Goal: Transaction & Acquisition: Obtain resource

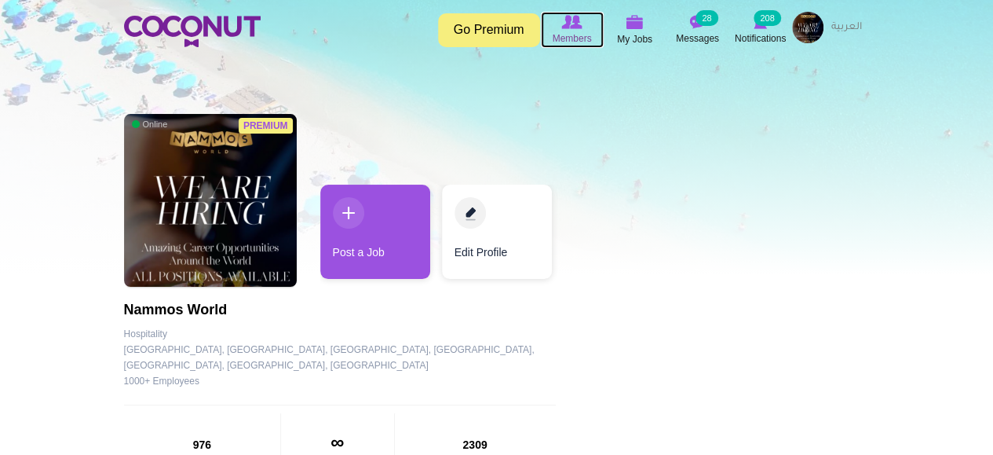
click at [568, 33] on span "Members" at bounding box center [571, 39] width 39 height 16
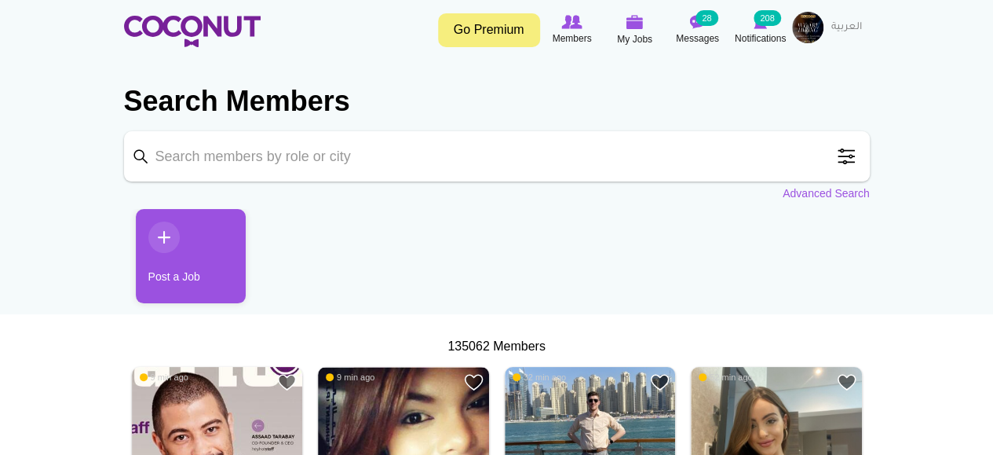
click at [454, 163] on input "Keyword" at bounding box center [497, 156] width 746 height 50
type input "restaura"
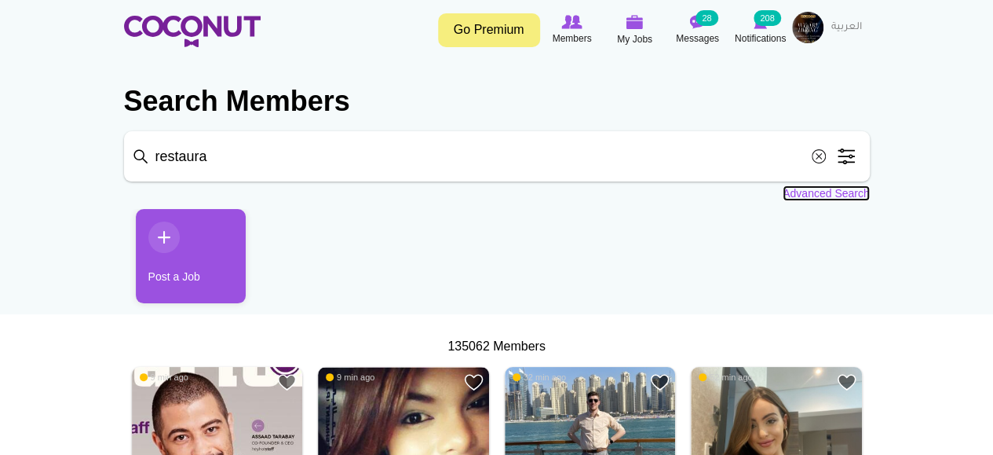
click at [798, 196] on link "Advanced Search" at bounding box center [826, 193] width 87 height 16
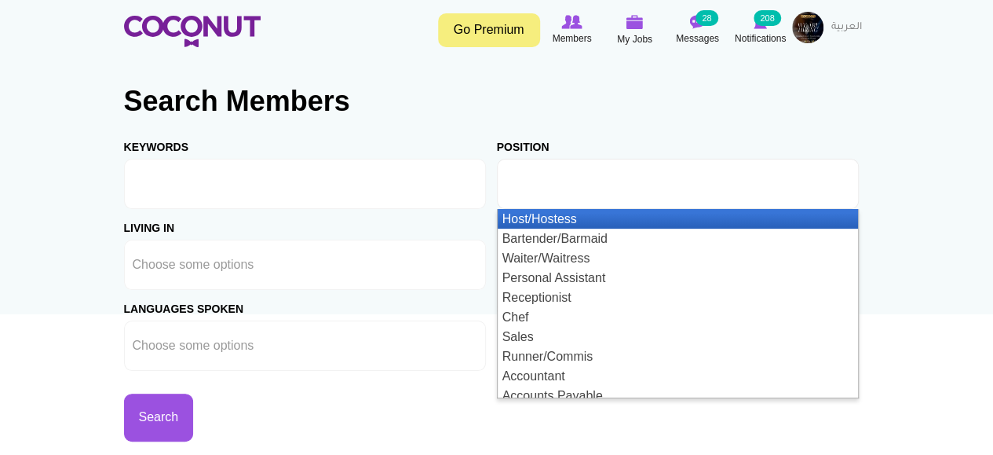
click at [639, 177] on input "text" at bounding box center [576, 184] width 141 height 14
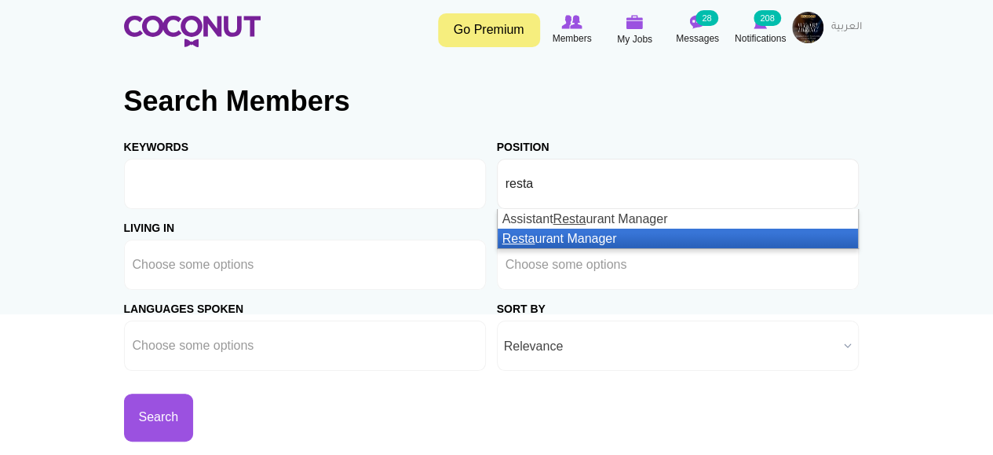
type input "resta"
click at [662, 239] on li "Resta urant Manager" at bounding box center [678, 239] width 360 height 20
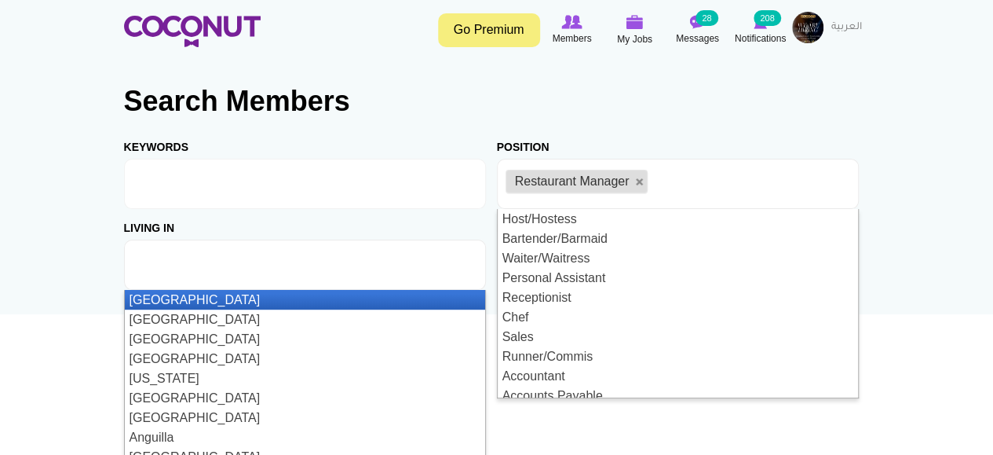
click at [258, 269] on input "text" at bounding box center [203, 265] width 141 height 14
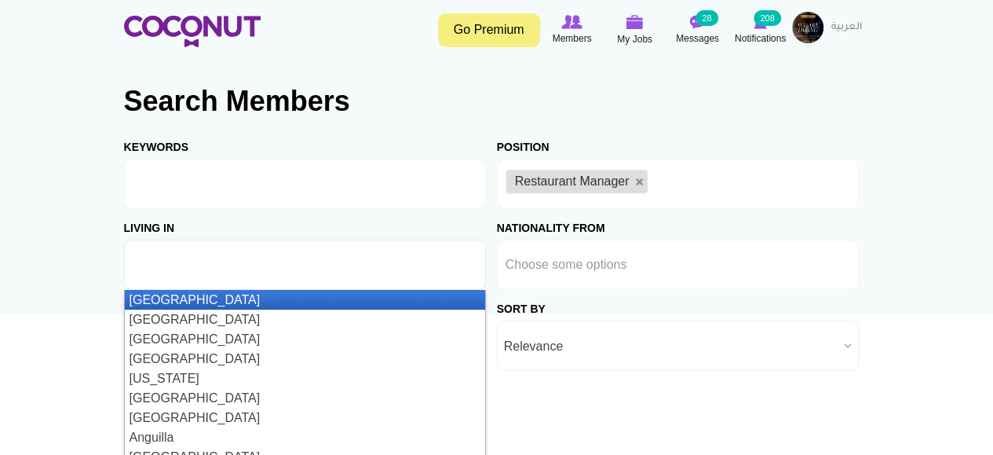
click at [258, 269] on input "text" at bounding box center [203, 265] width 141 height 14
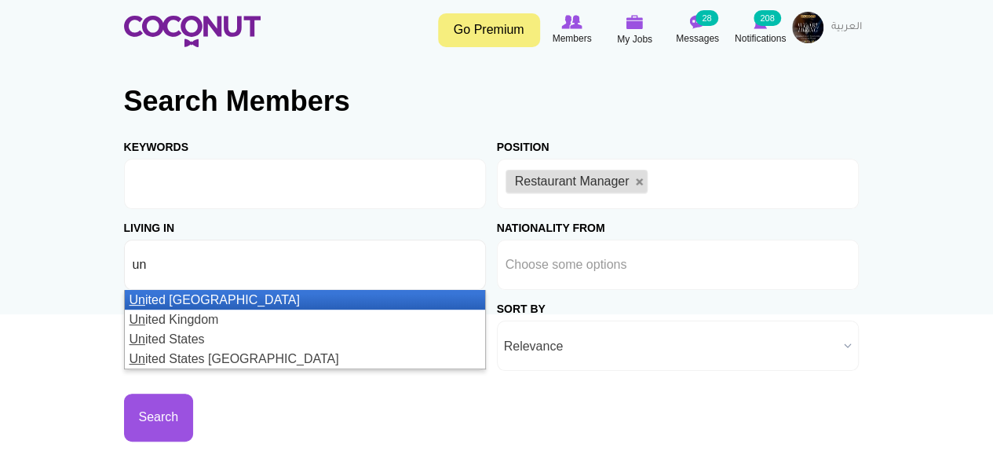
type input "un"
click at [250, 297] on li "Un ited Arab Emirates" at bounding box center [305, 300] width 360 height 20
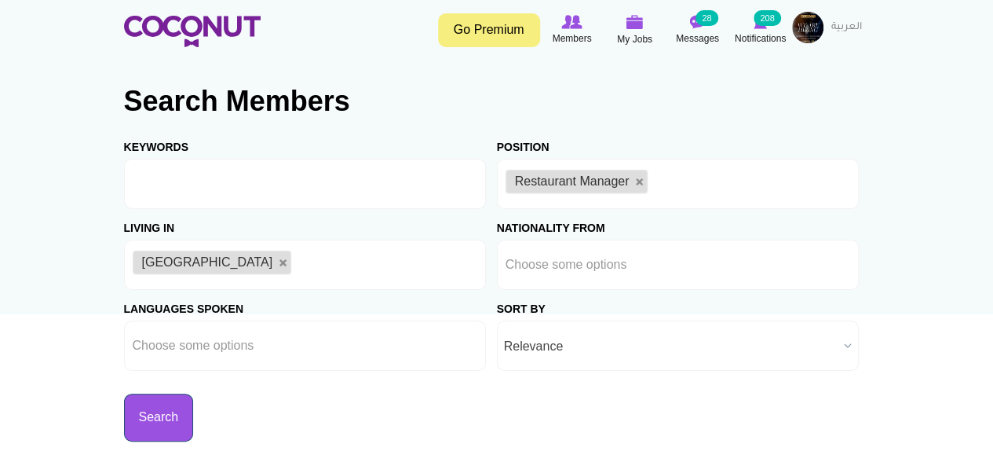
click at [190, 427] on button "Search" at bounding box center [159, 417] width 70 height 48
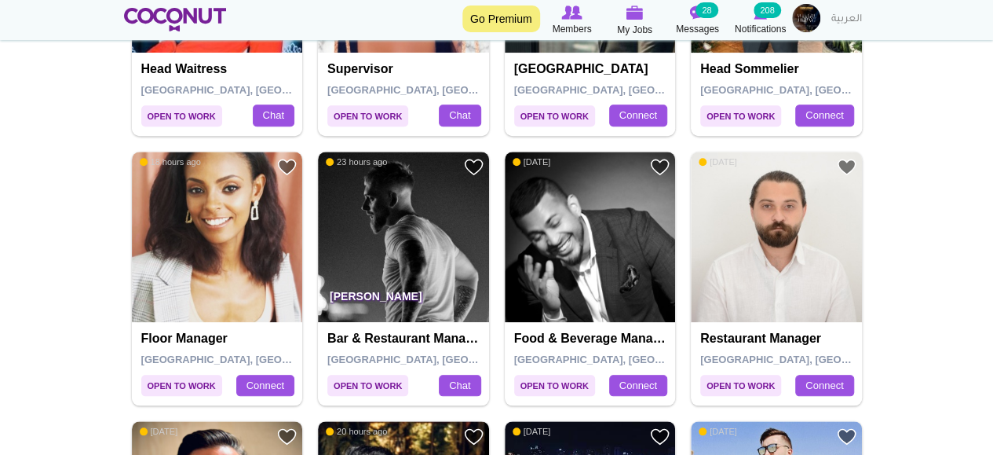
scroll to position [667, 0]
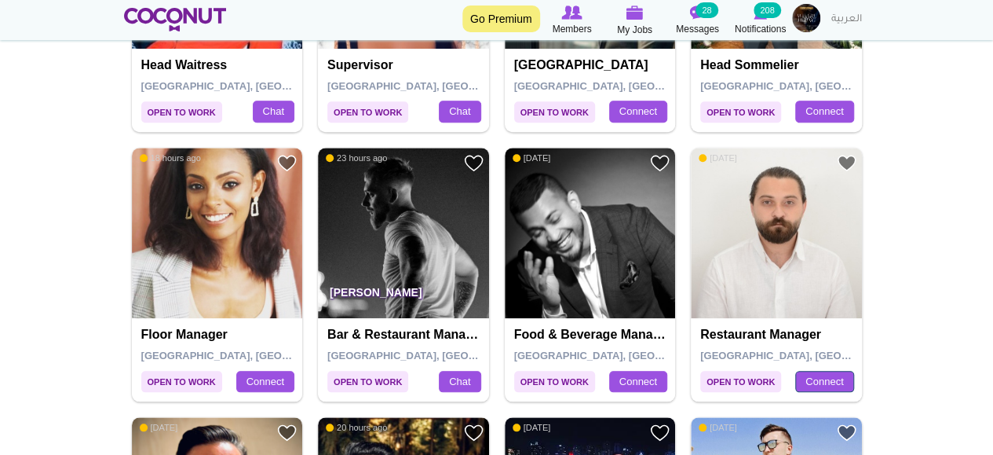
click at [827, 375] on link "Connect" at bounding box center [824, 382] width 58 height 22
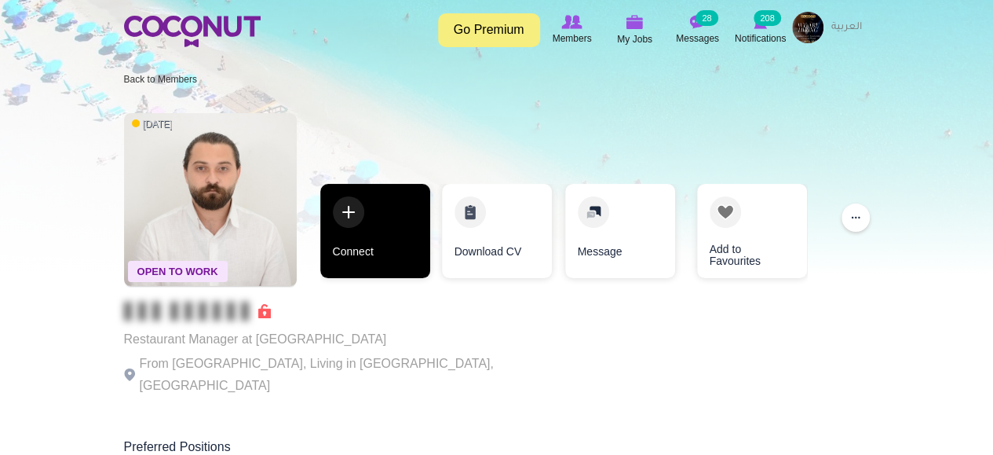
click at [376, 250] on link "Connect" at bounding box center [375, 231] width 110 height 94
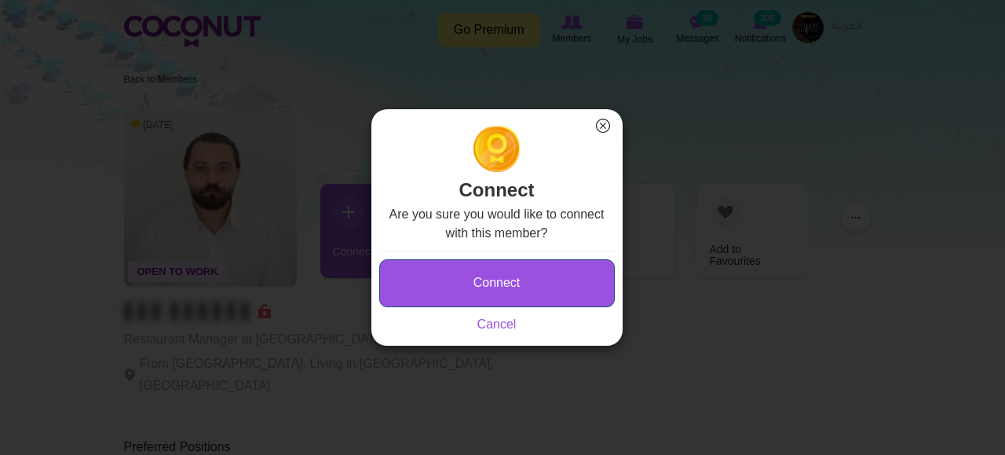
click at [550, 264] on button "Connect" at bounding box center [497, 283] width 236 height 48
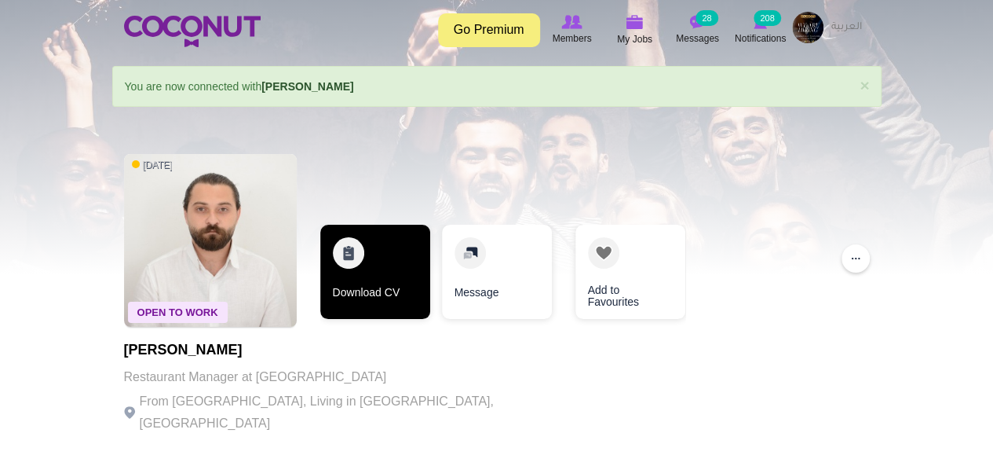
click at [369, 269] on link "Download CV" at bounding box center [375, 272] width 110 height 94
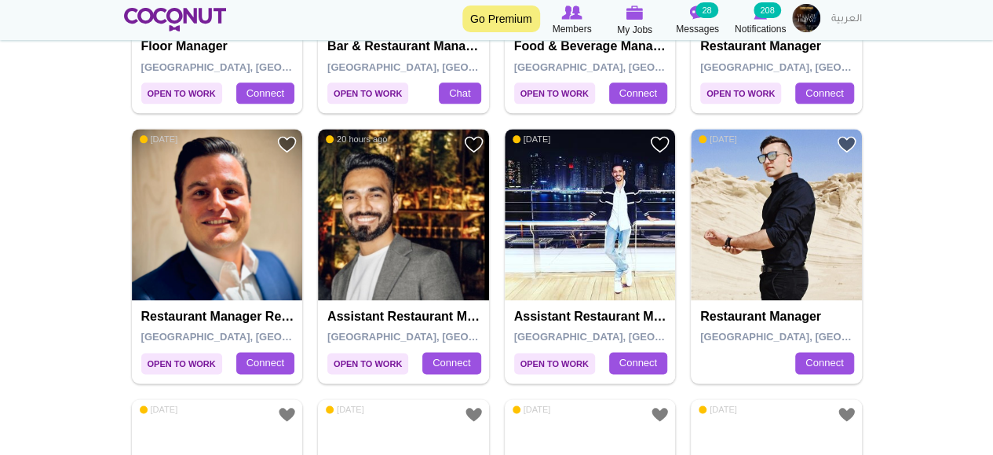
scroll to position [963, 0]
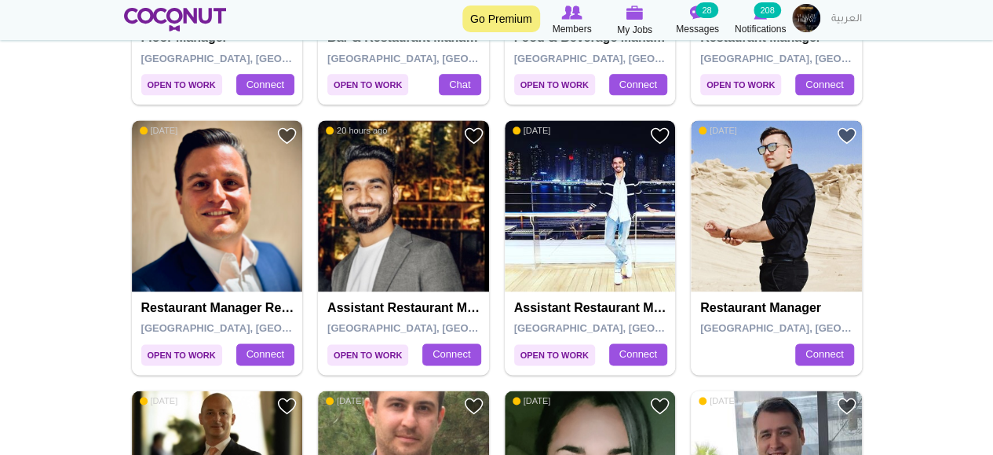
click at [766, 241] on img at bounding box center [776, 205] width 171 height 171
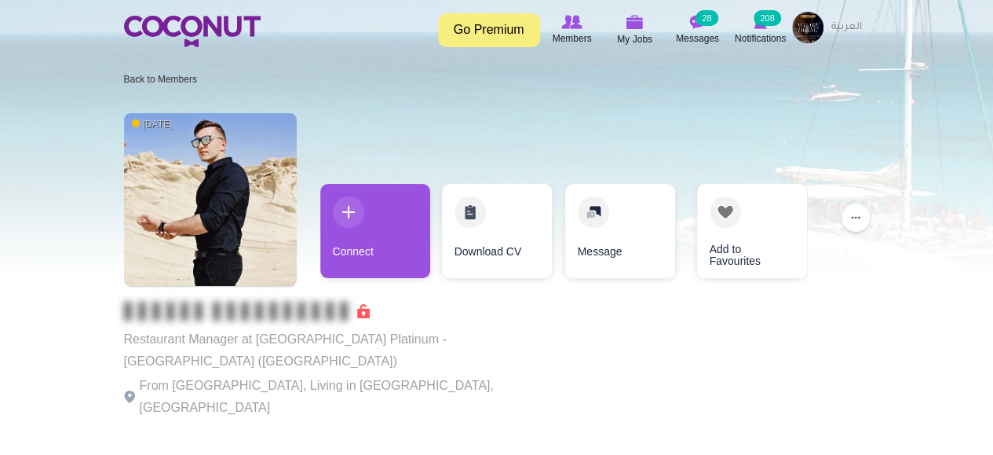
click at [409, 261] on link "Connect" at bounding box center [375, 231] width 110 height 94
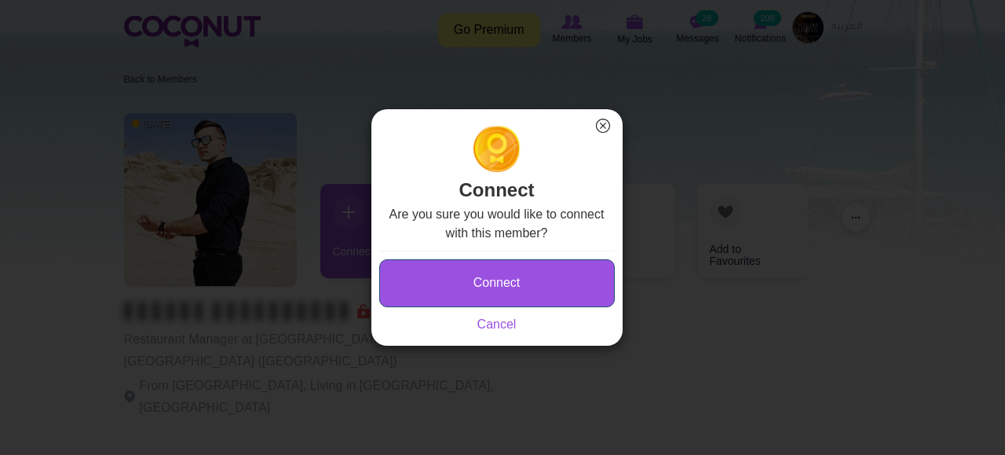
click at [512, 285] on button "Connect" at bounding box center [497, 283] width 236 height 48
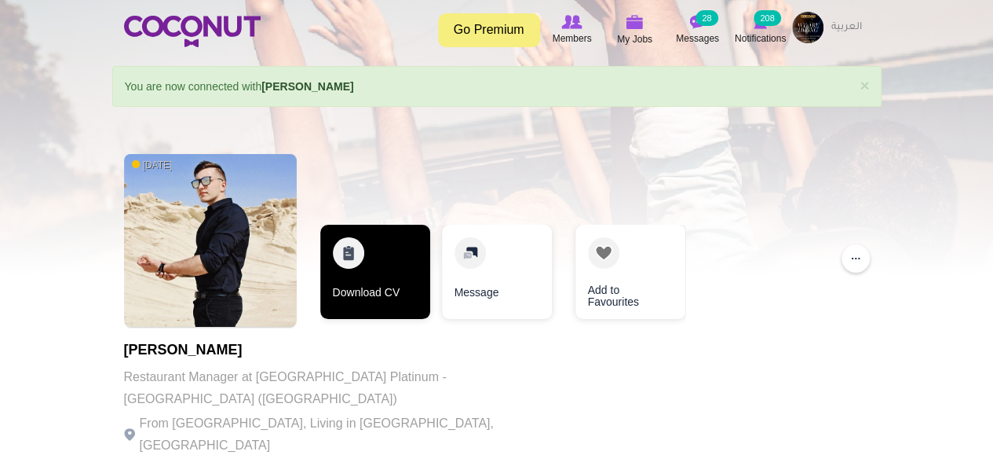
click at [372, 287] on link "Download CV" at bounding box center [375, 272] width 110 height 94
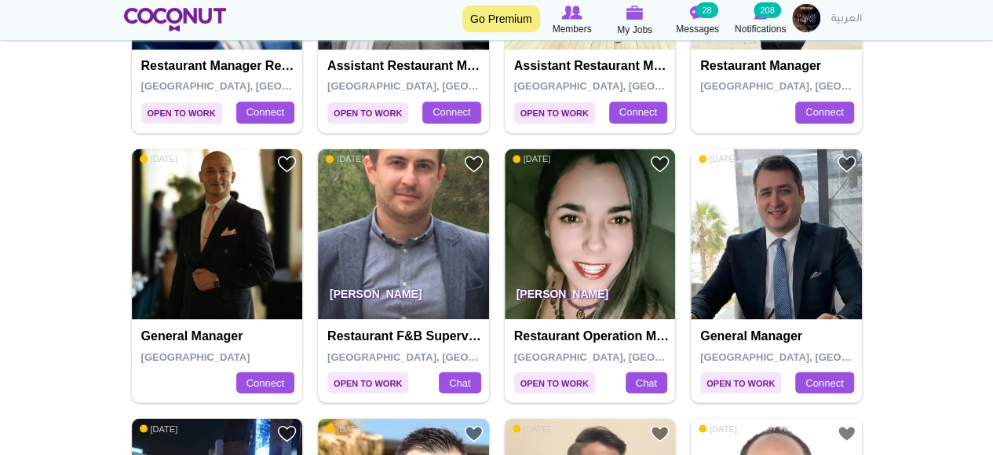
scroll to position [1161, 0]
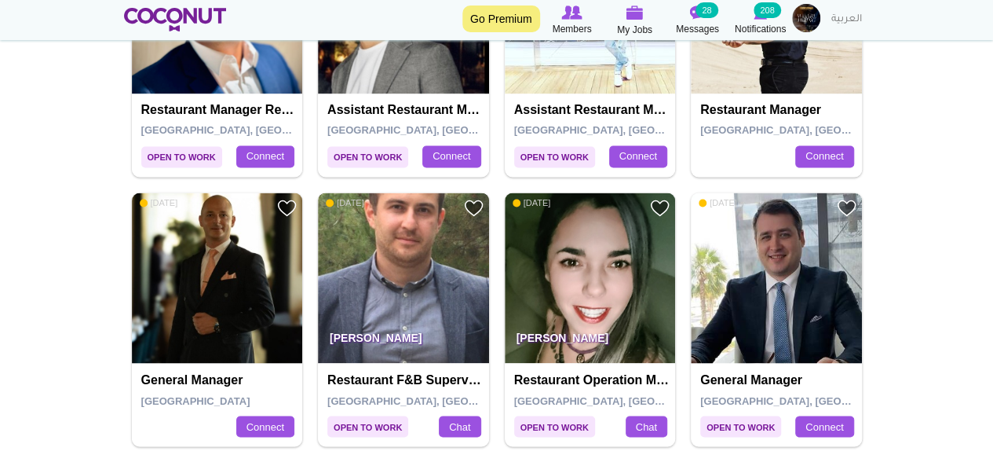
click at [437, 257] on img at bounding box center [403, 277] width 171 height 171
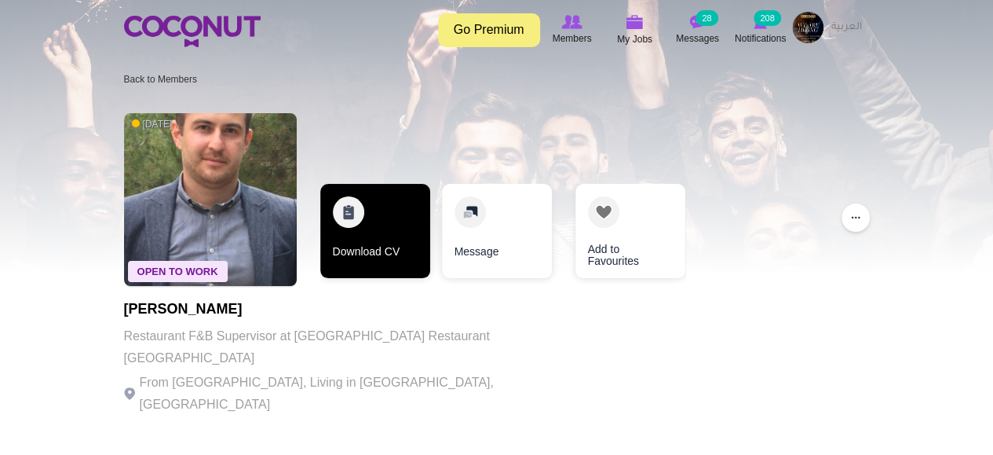
click at [382, 243] on link "Download CV" at bounding box center [375, 231] width 110 height 94
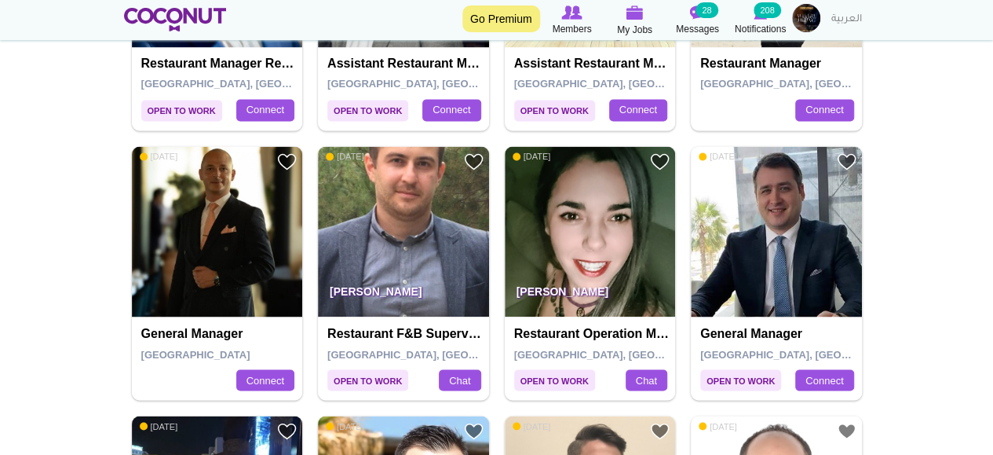
scroll to position [1161, 0]
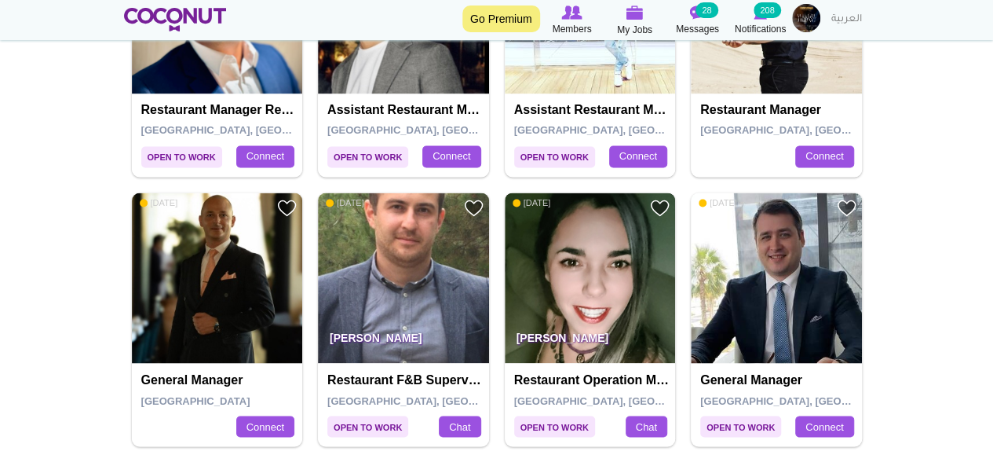
click at [584, 251] on img at bounding box center [590, 277] width 171 height 171
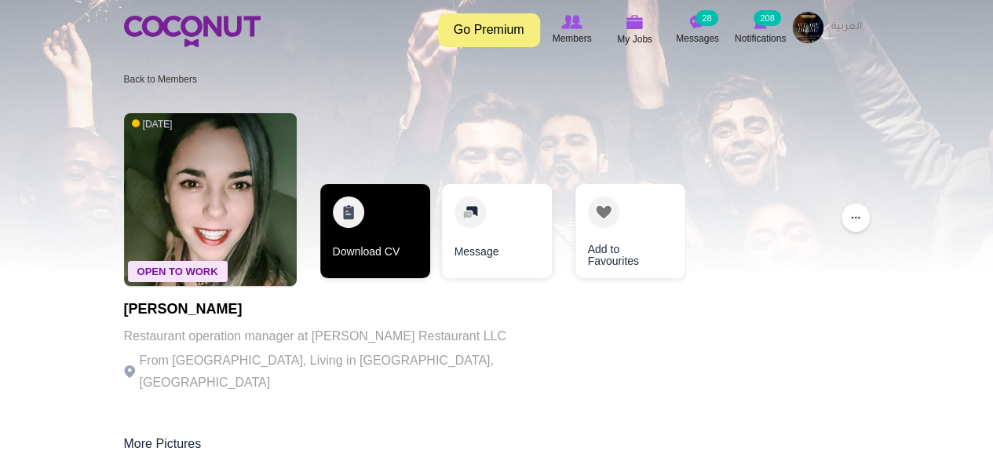
click at [391, 260] on link "Download CV" at bounding box center [375, 231] width 110 height 94
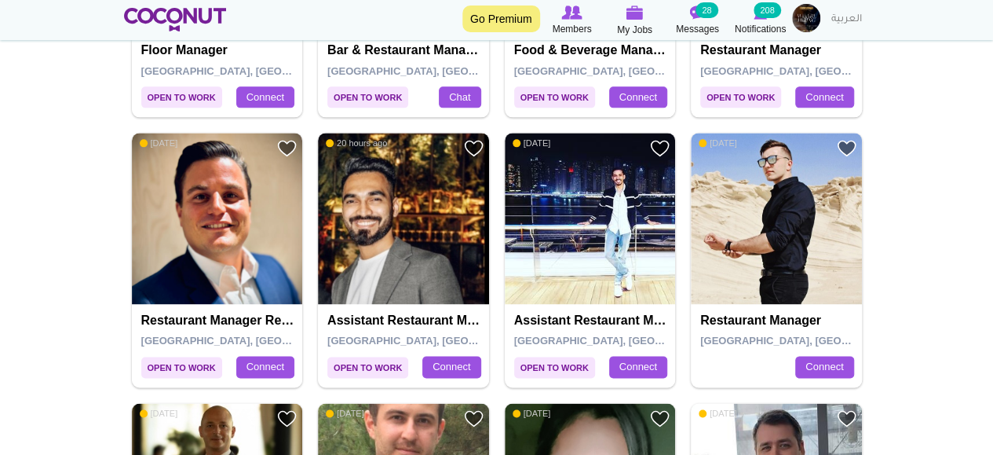
scroll to position [924, 0]
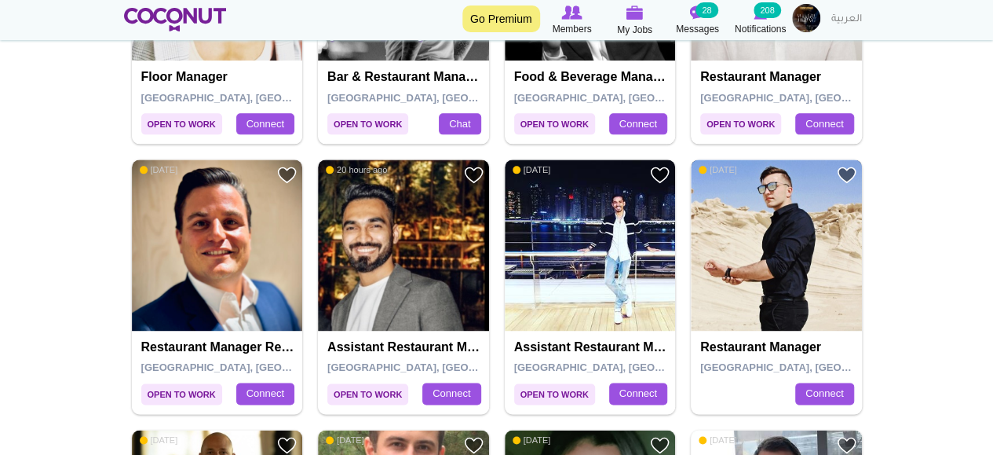
click at [741, 206] on img at bounding box center [776, 244] width 171 height 171
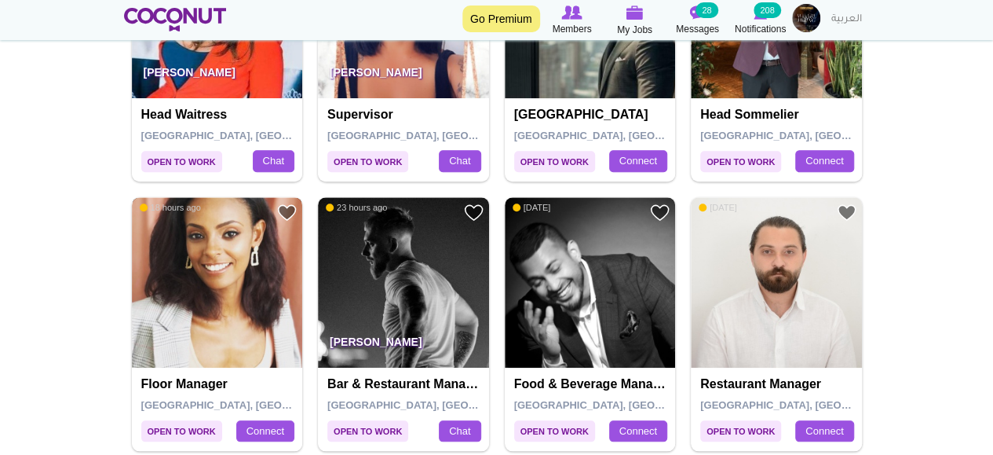
click at [254, 310] on img at bounding box center [217, 282] width 171 height 171
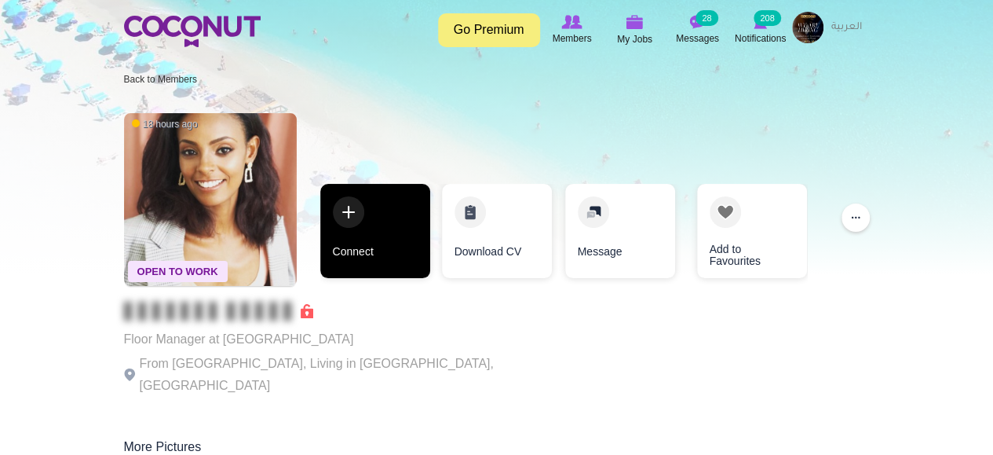
click at [350, 251] on link "Connect" at bounding box center [375, 231] width 110 height 94
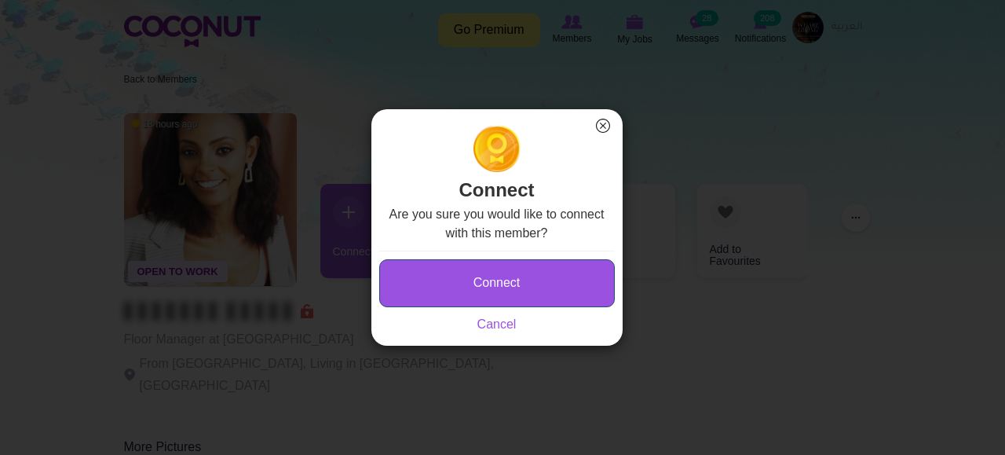
click at [513, 265] on button "Connect" at bounding box center [497, 283] width 236 height 48
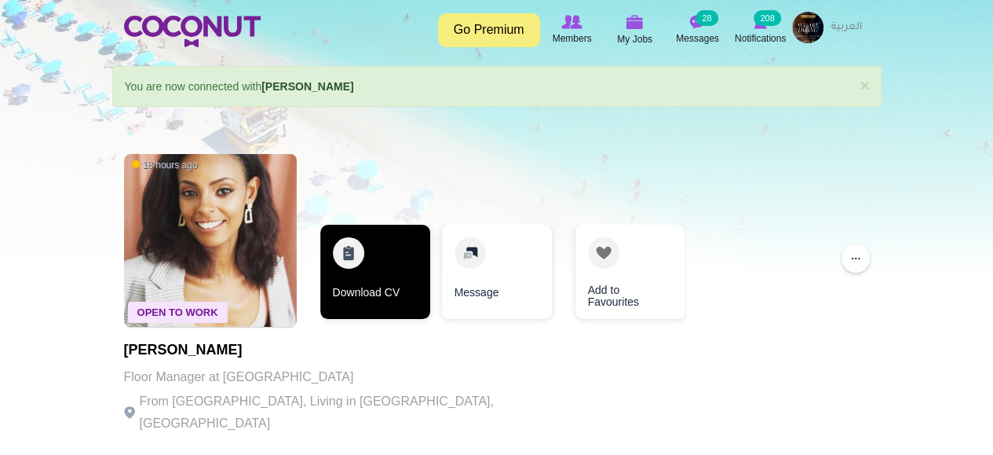
click at [389, 288] on link "Download CV" at bounding box center [375, 272] width 110 height 94
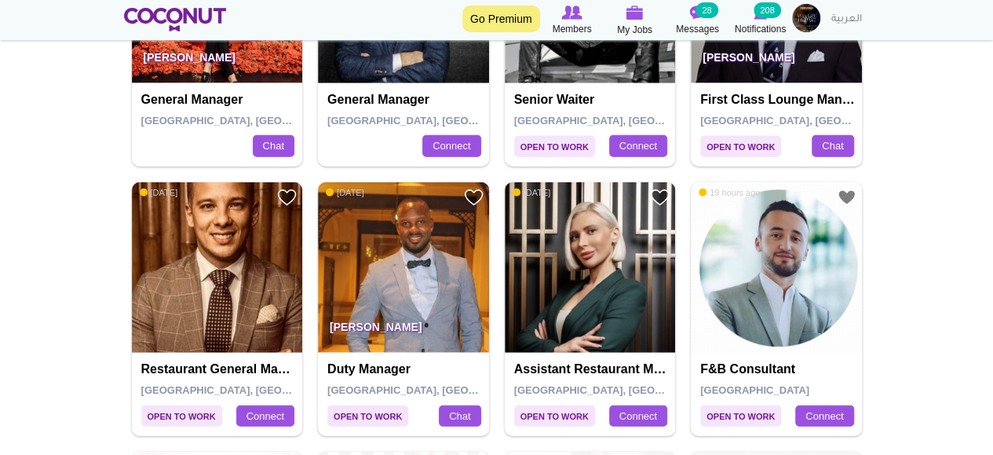
scroll to position [1984, 0]
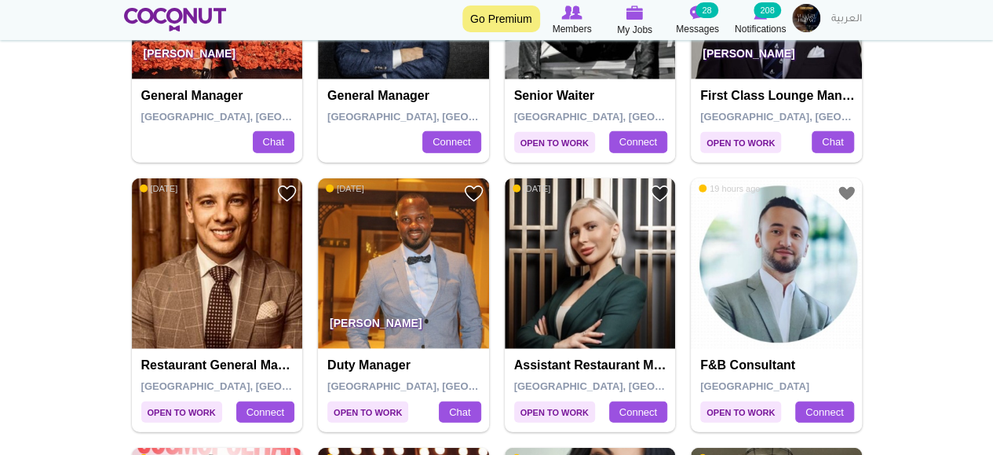
click at [563, 229] on img at bounding box center [590, 263] width 171 height 171
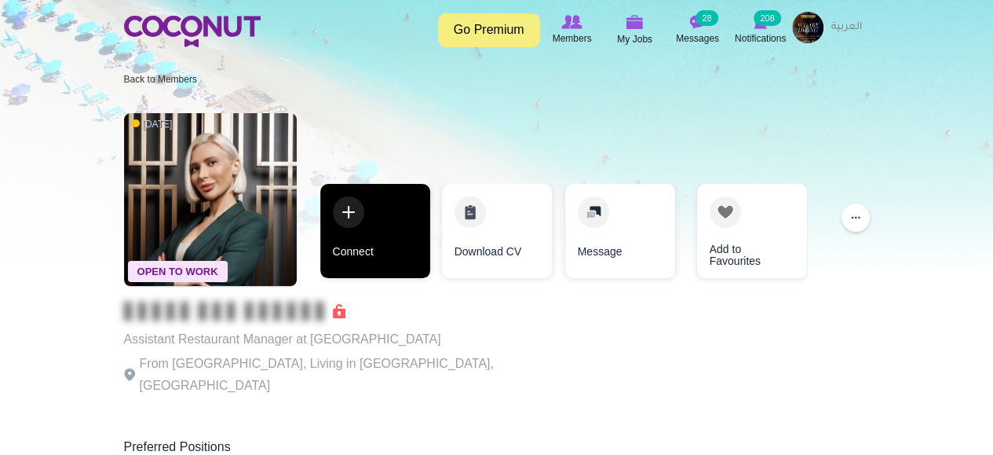
click at [400, 251] on link "Connect" at bounding box center [375, 231] width 110 height 94
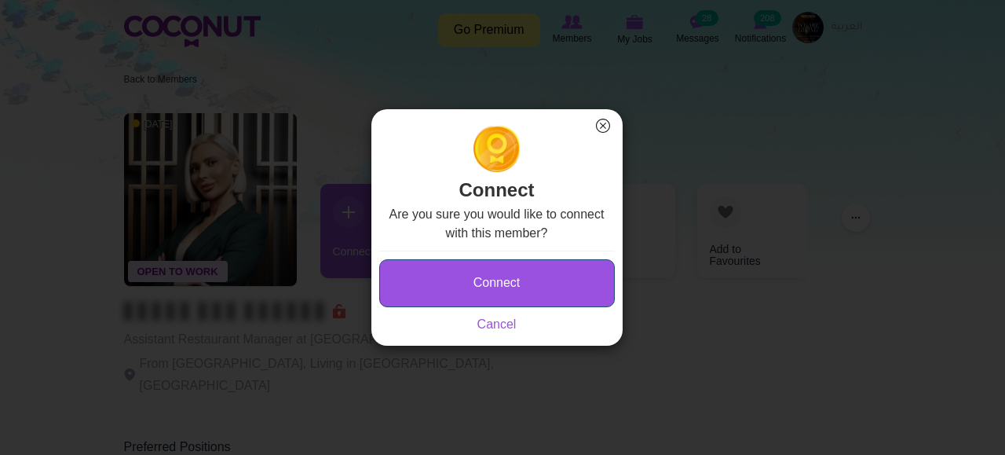
click at [504, 294] on button "Connect" at bounding box center [497, 283] width 236 height 48
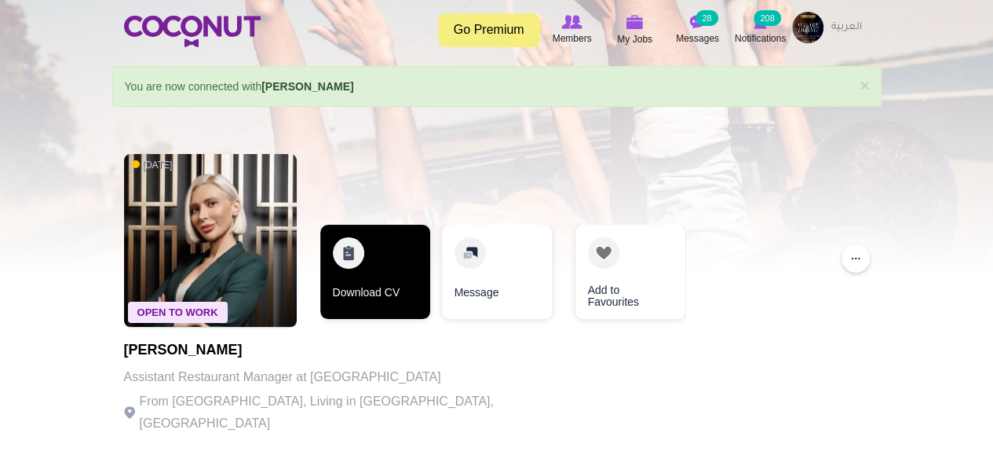
click at [389, 273] on link "Download CV" at bounding box center [375, 272] width 110 height 94
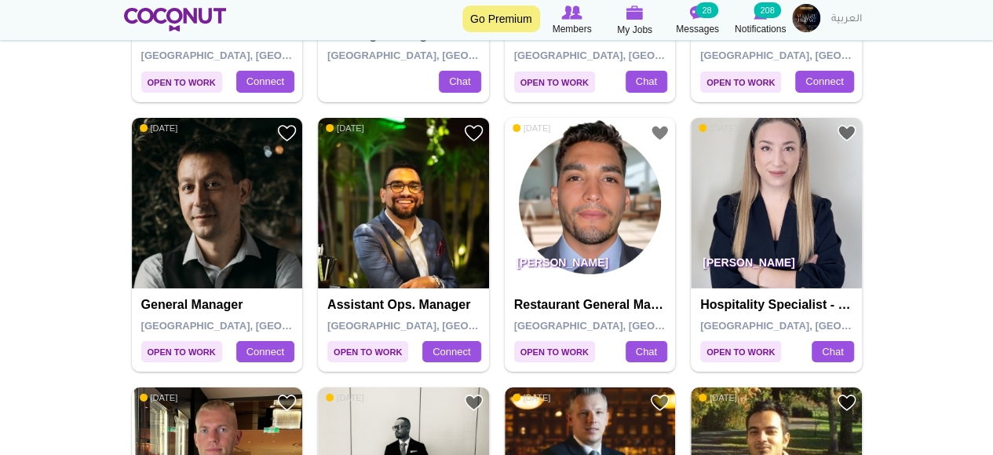
scroll to position [2642, 0]
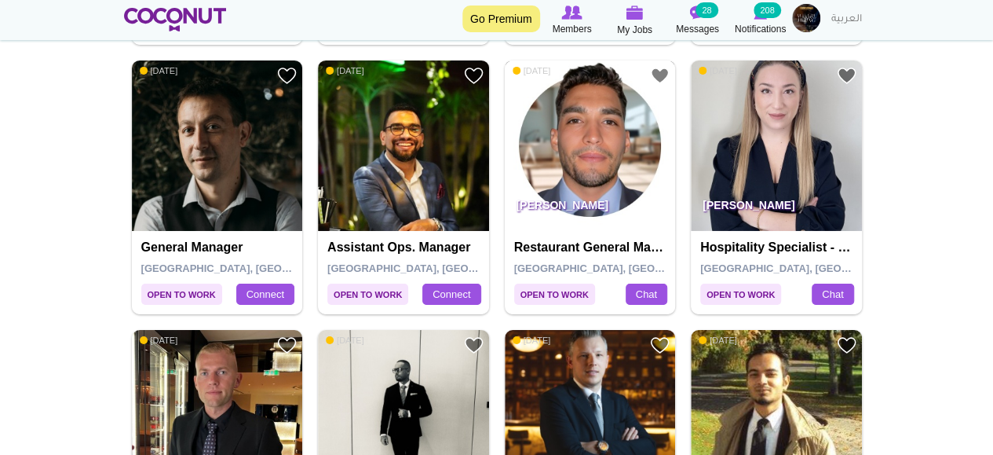
click at [612, 115] on img at bounding box center [590, 145] width 171 height 171
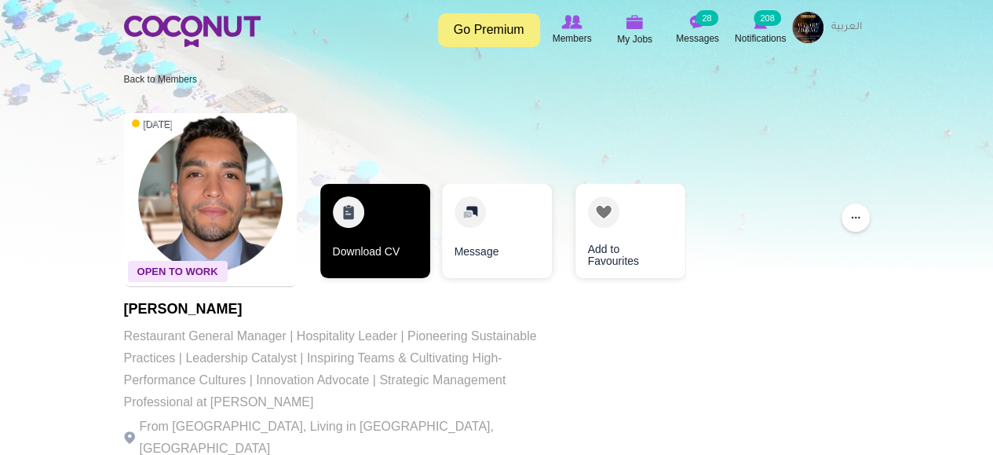
click at [364, 226] on link "Download CV" at bounding box center [375, 231] width 110 height 94
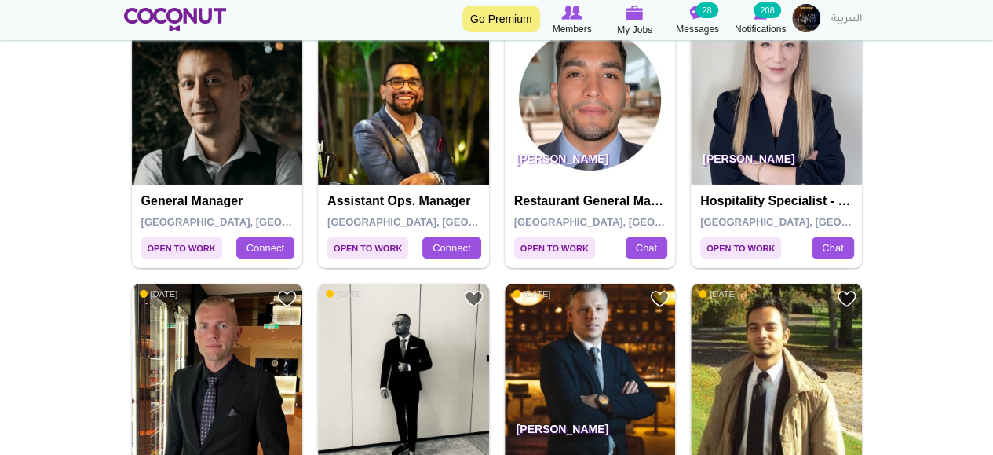
scroll to position [2642, 0]
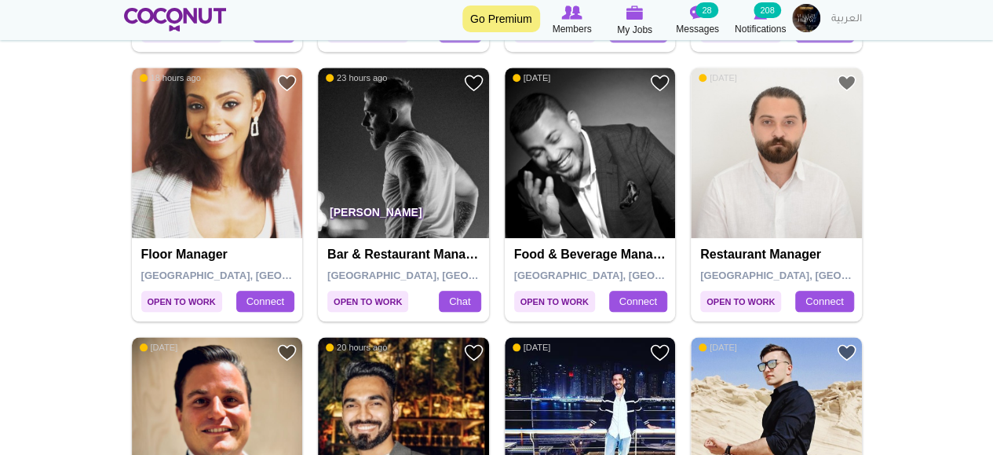
scroll to position [689, 0]
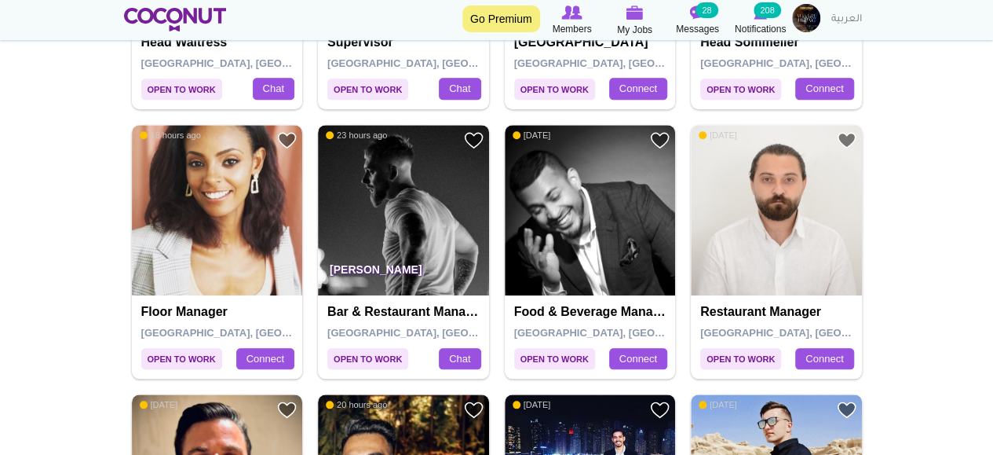
click at [482, 199] on img at bounding box center [403, 210] width 171 height 171
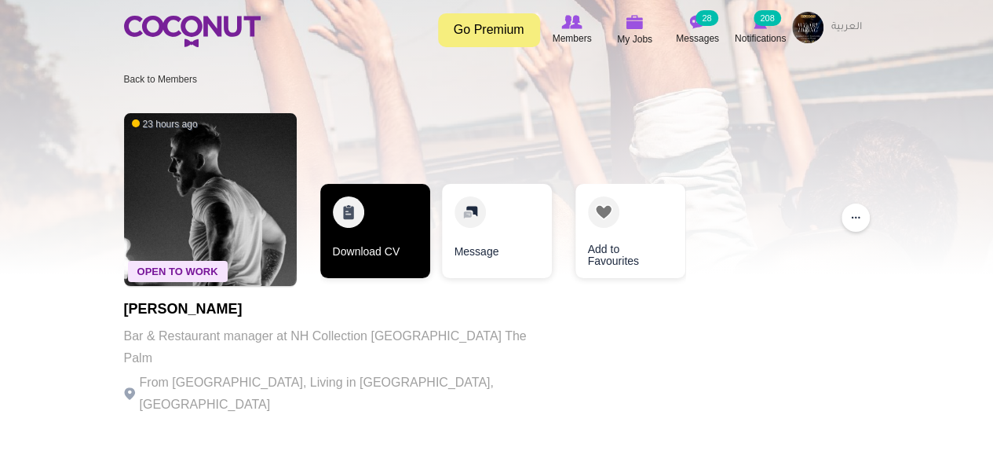
click at [339, 215] on link "Download CV" at bounding box center [375, 231] width 110 height 94
